Goal: Navigation & Orientation: Find specific page/section

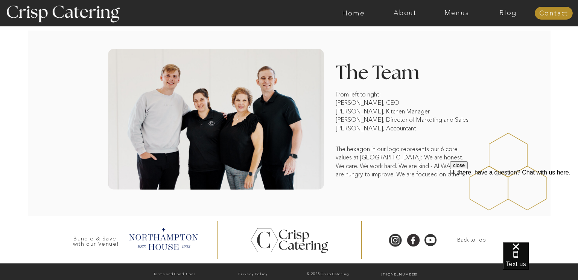
scroll to position [588, 0]
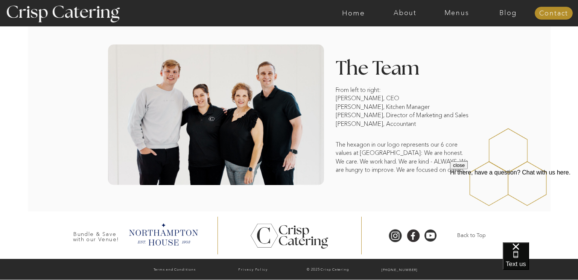
click at [297, 108] on div at bounding box center [216, 114] width 216 height 140
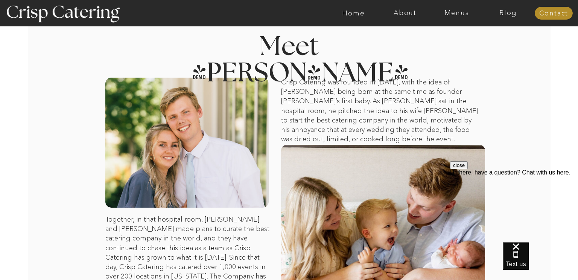
scroll to position [0, 0]
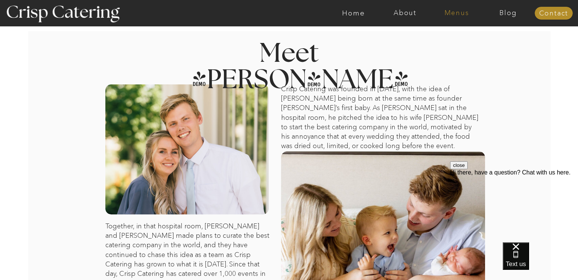
click at [464, 12] on nav "Menus" at bounding box center [457, 13] width 52 height 8
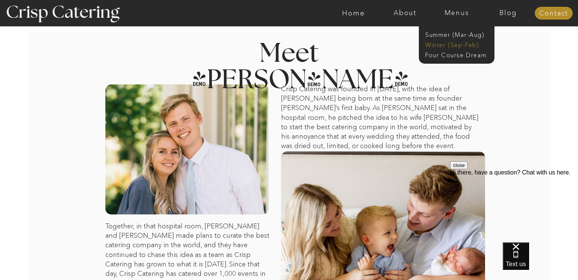
click at [441, 44] on nav "Winter (Sep-Feb)" at bounding box center [456, 44] width 62 height 7
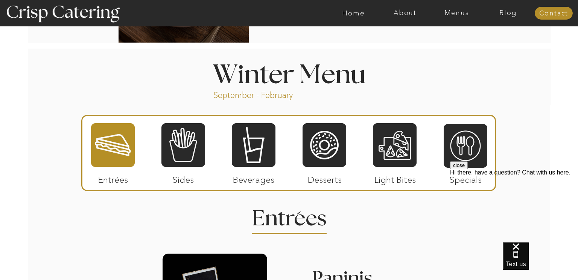
scroll to position [796, 0]
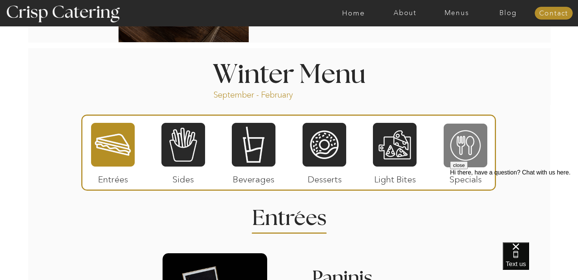
click at [465, 149] on div at bounding box center [466, 145] width 44 height 45
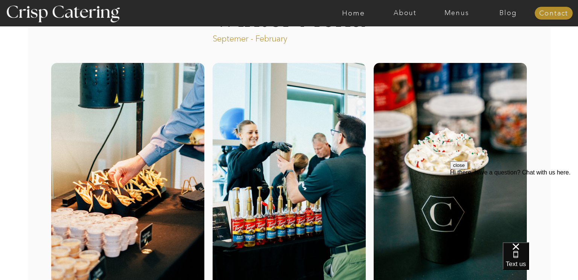
scroll to position [0, 0]
